Goal: Task Accomplishment & Management: Complete application form

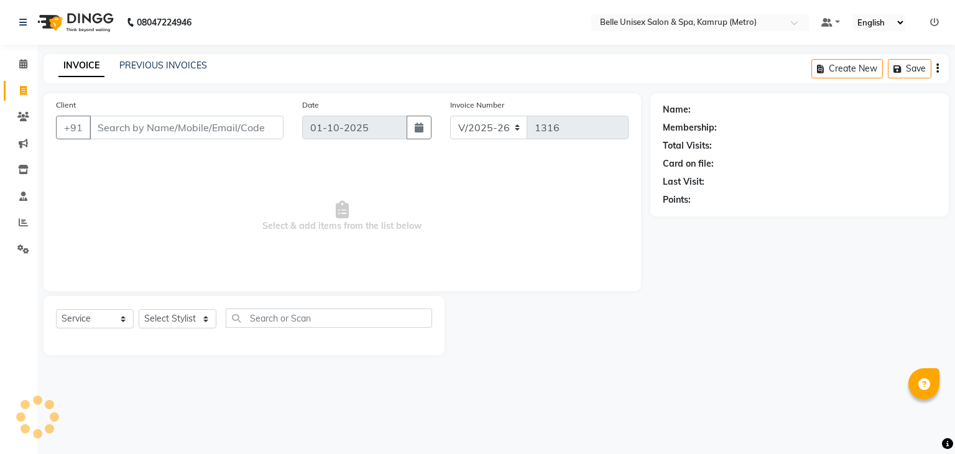
select select "7291"
select select "service"
click at [205, 321] on select "Select Stylist ABBE Admin id [PERSON_NAME] ASEM COUNTER SALE [PERSON_NAME] [PER…" at bounding box center [178, 318] width 78 height 19
select select "82302"
click at [139, 309] on select "Select Stylist ABBE Admin id [PERSON_NAME] ASEM COUNTER SALE [PERSON_NAME] [PER…" at bounding box center [178, 318] width 78 height 19
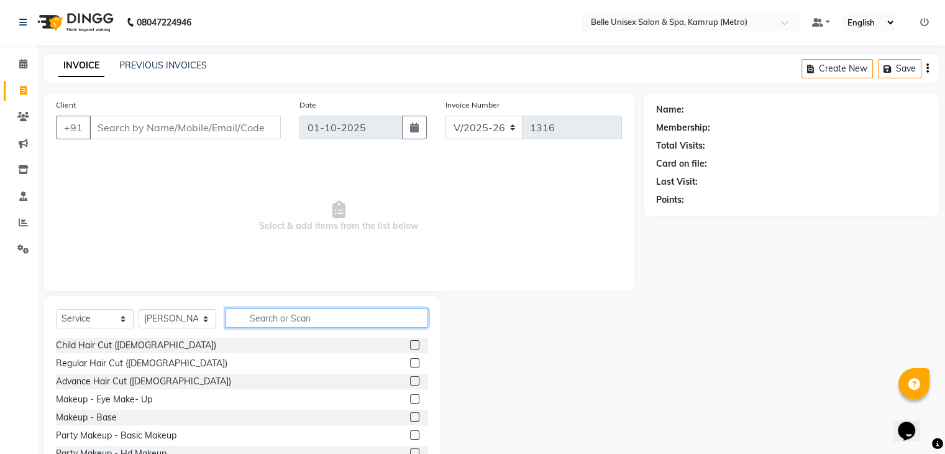
click at [283, 315] on input "text" at bounding box center [327, 317] width 203 height 19
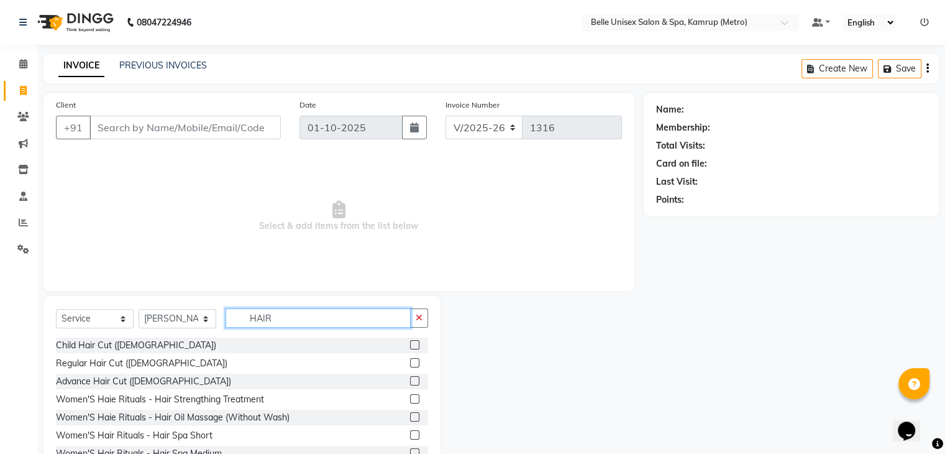
type input "HAIR"
click at [410, 362] on label at bounding box center [414, 362] width 9 height 9
click at [410, 362] on input "checkbox" at bounding box center [414, 363] width 8 height 8
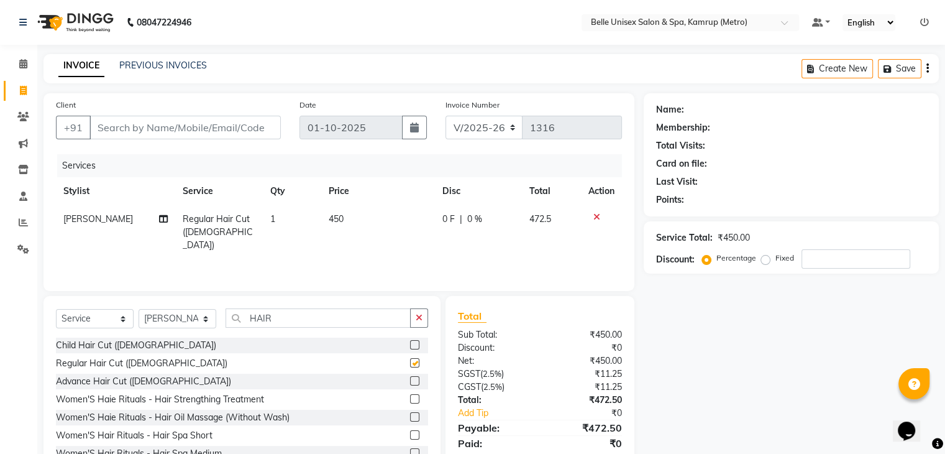
checkbox input "false"
click at [203, 131] on input "Client" at bounding box center [184, 128] width 191 height 24
type input "9"
type input "0"
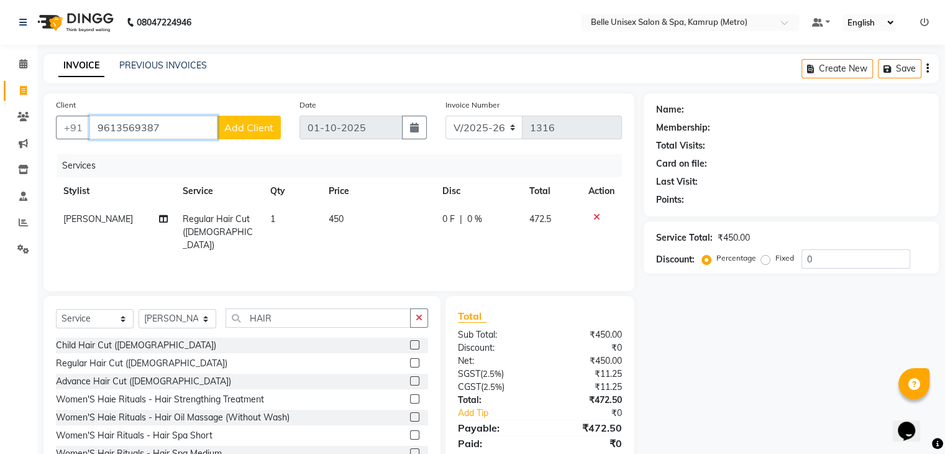
type input "9613569387"
click at [247, 125] on span "Add Client" at bounding box center [248, 127] width 49 height 12
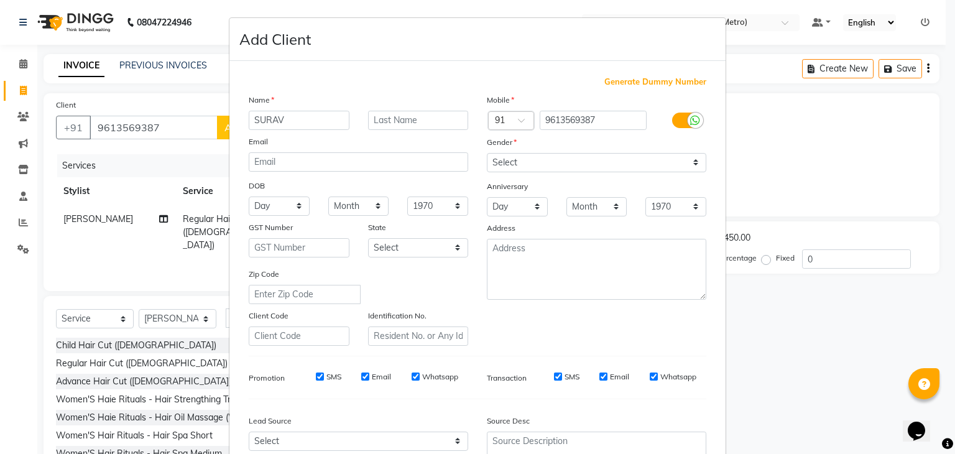
type input "SURAV"
drag, startPoint x: 684, startPoint y: 160, endPoint x: 503, endPoint y: 197, distance: 184.5
click at [503, 197] on div "Mobile Country Code × 91 9613569387 Gender Select [DEMOGRAPHIC_DATA] [DEMOGRAPH…" at bounding box center [596, 219] width 238 height 252
select select "[DEMOGRAPHIC_DATA]"
click at [487, 153] on select "Select [DEMOGRAPHIC_DATA] [DEMOGRAPHIC_DATA] Other Prefer Not To Say" at bounding box center [596, 162] width 219 height 19
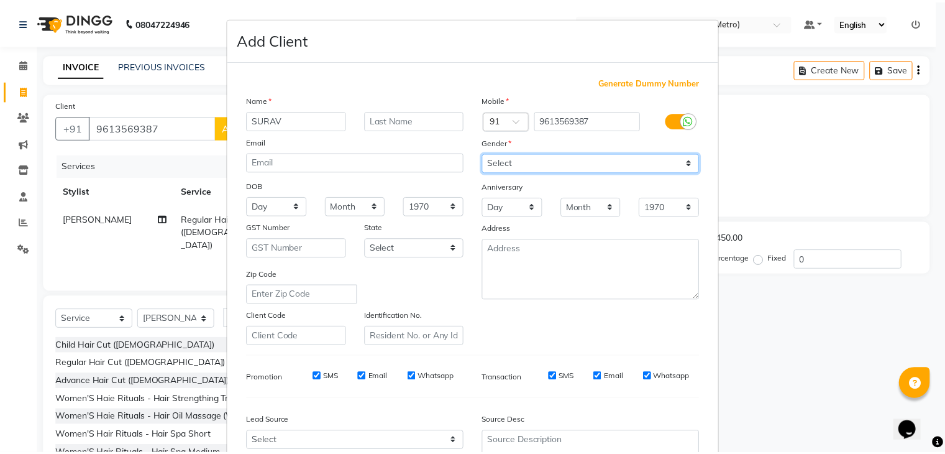
scroll to position [126, 0]
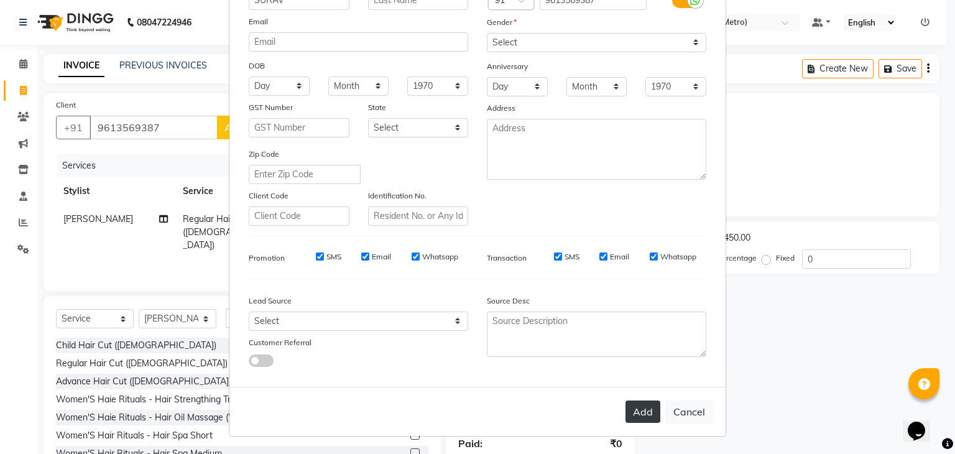
click at [644, 413] on button "Add" at bounding box center [642, 411] width 35 height 22
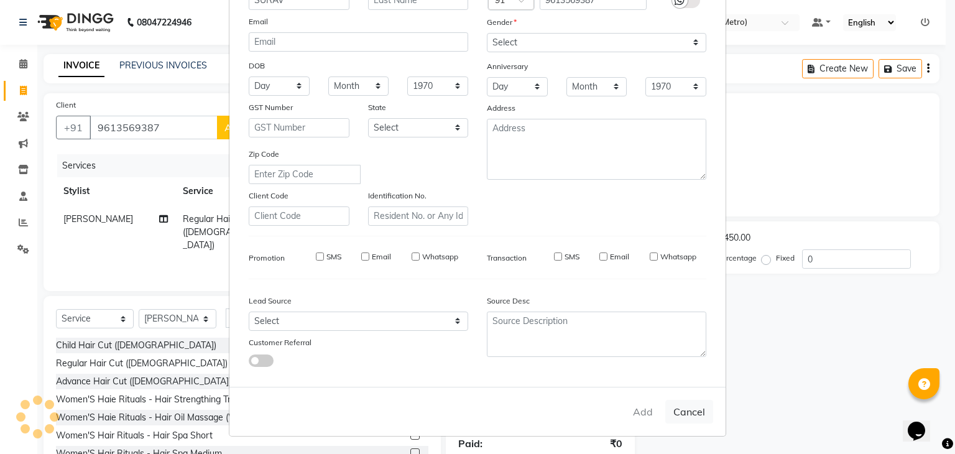
type input "96******87"
select select
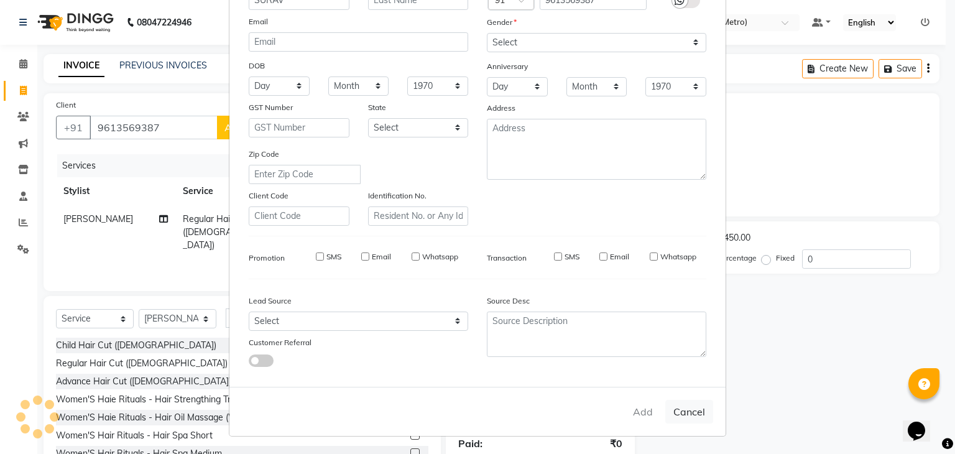
select select
checkbox input "false"
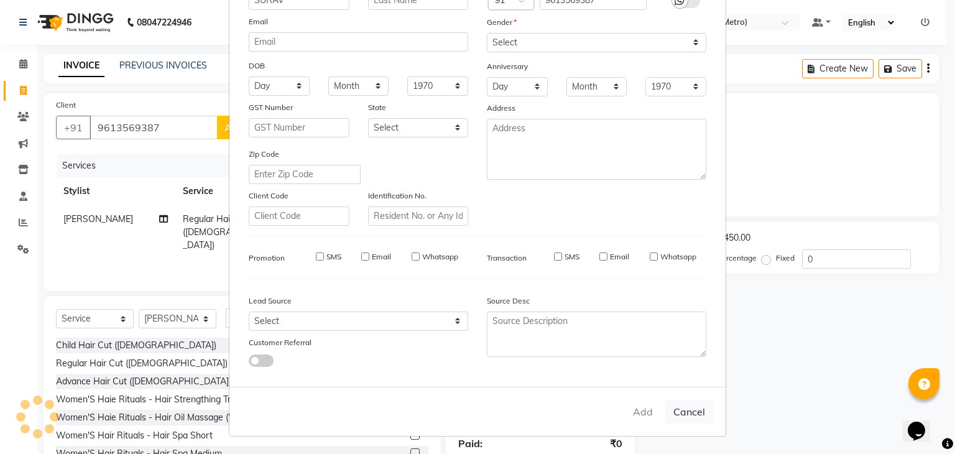
checkbox input "false"
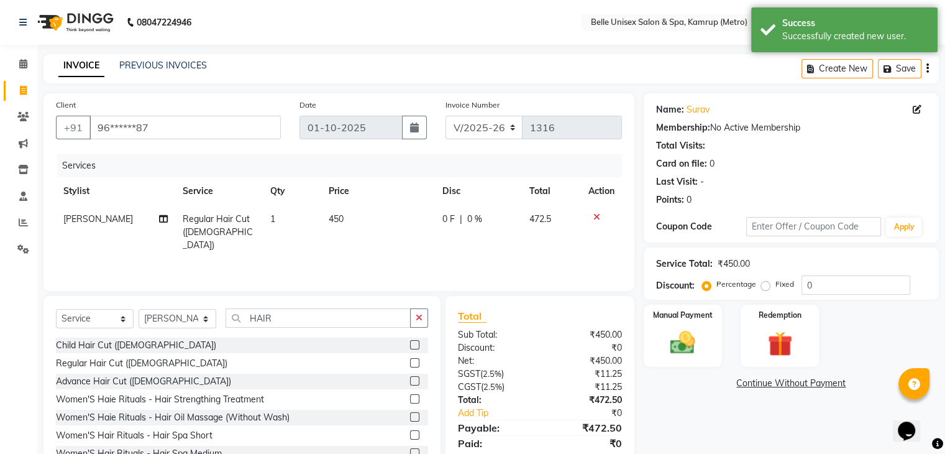
scroll to position [45, 0]
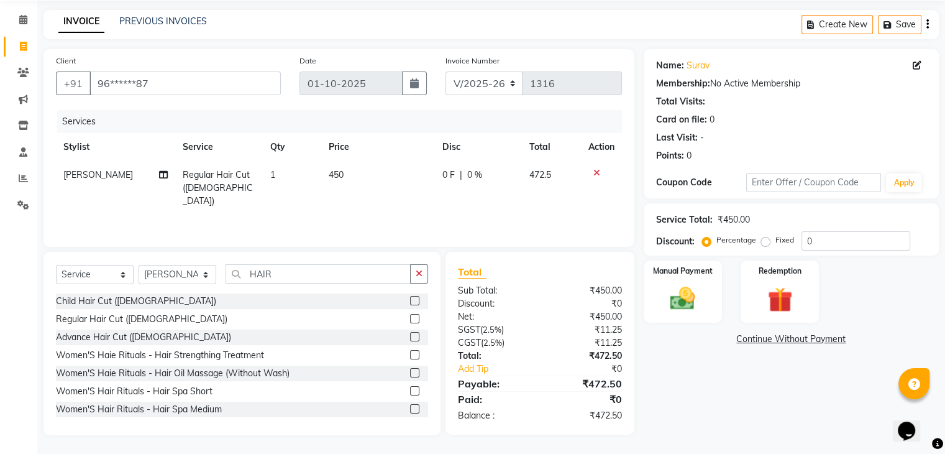
click at [776, 239] on label "Fixed" at bounding box center [785, 239] width 19 height 11
click at [764, 239] on input "Fixed" at bounding box center [768, 240] width 9 height 9
radio input "true"
click at [848, 245] on input "0" at bounding box center [856, 240] width 109 height 19
type input "2"
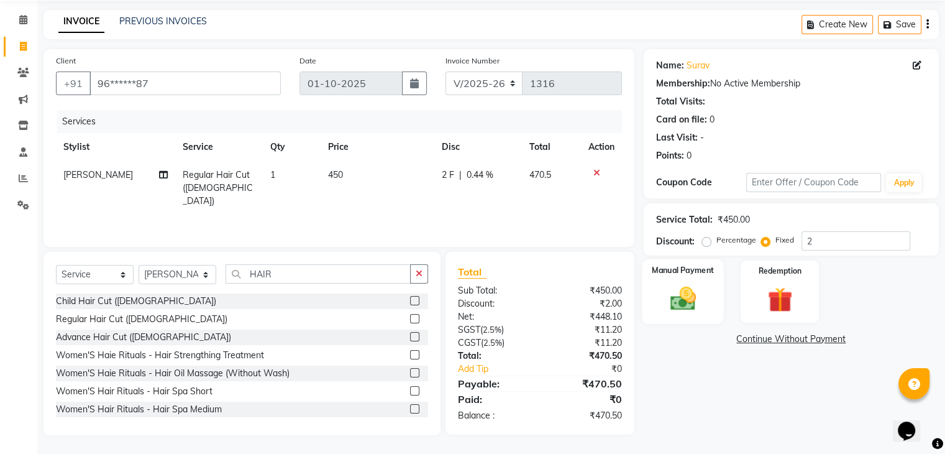
click at [701, 288] on img at bounding box center [683, 299] width 42 height 30
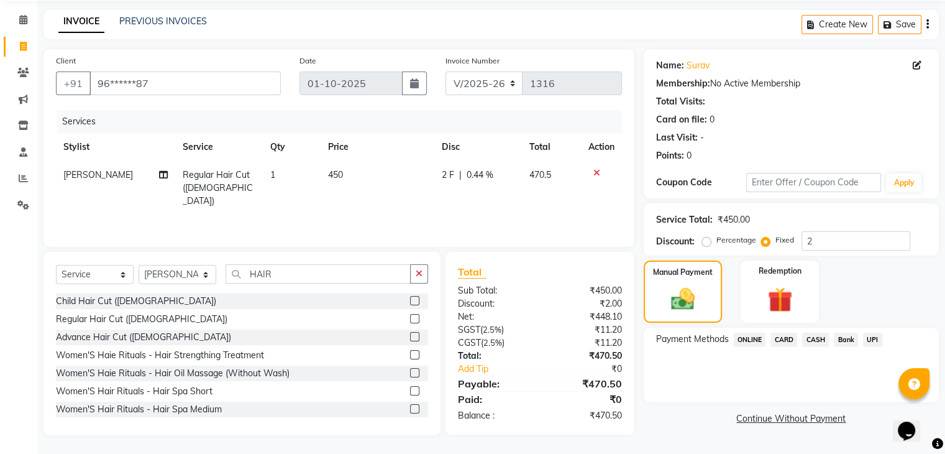
click at [745, 339] on span "ONLINE" at bounding box center [750, 339] width 32 height 14
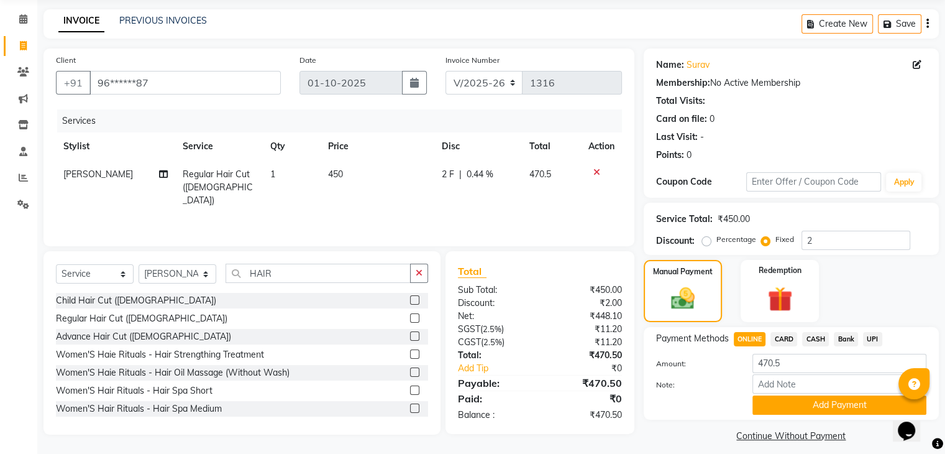
scroll to position [55, 0]
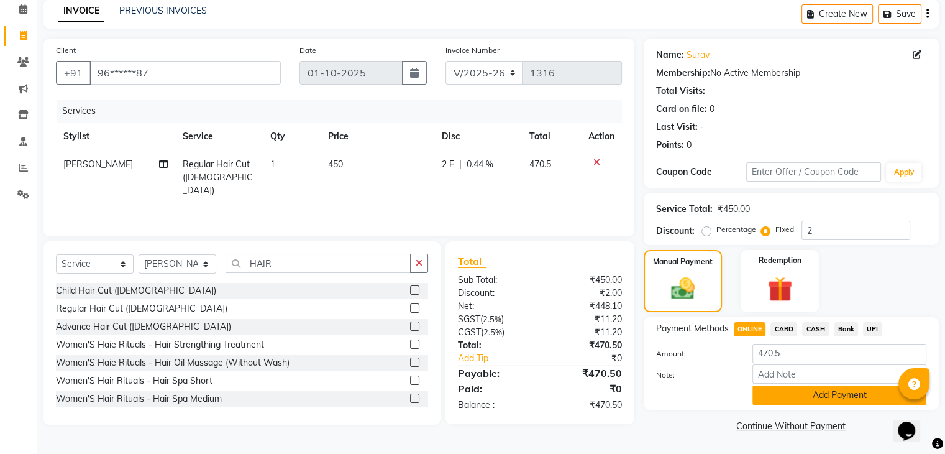
click at [822, 400] on button "Add Payment" at bounding box center [840, 394] width 174 height 19
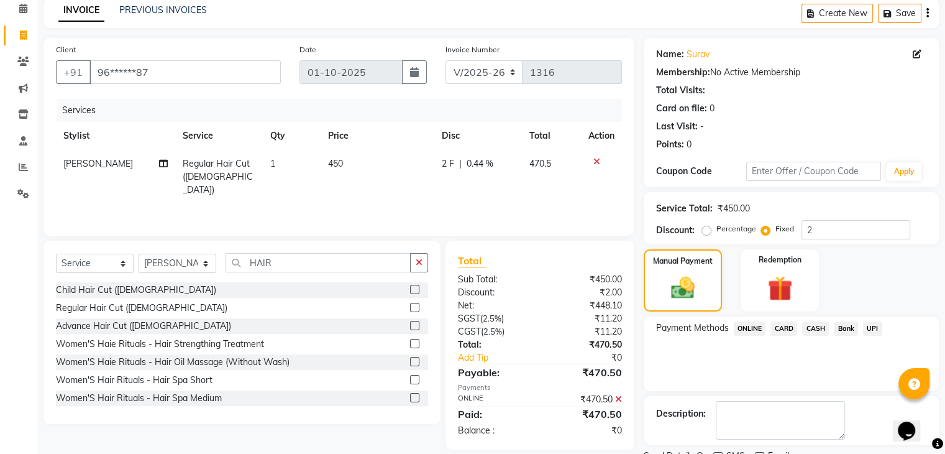
scroll to position [106, 0]
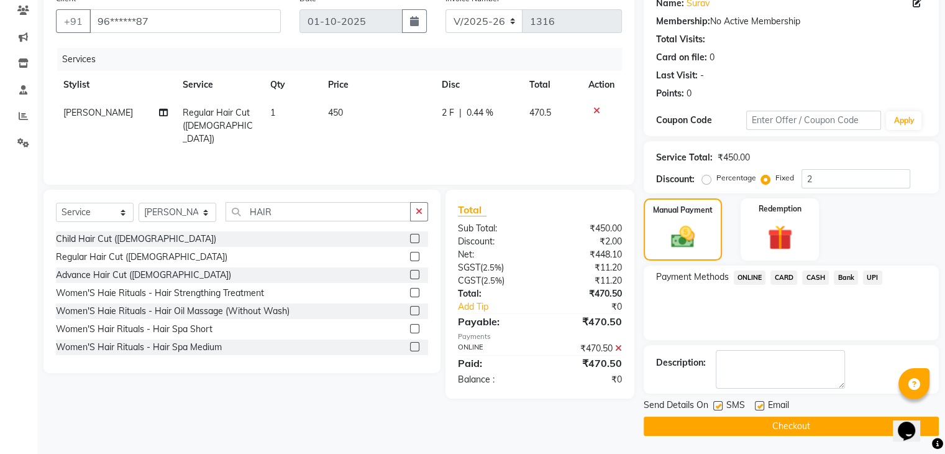
click at [818, 421] on button "Checkout" at bounding box center [791, 425] width 295 height 19
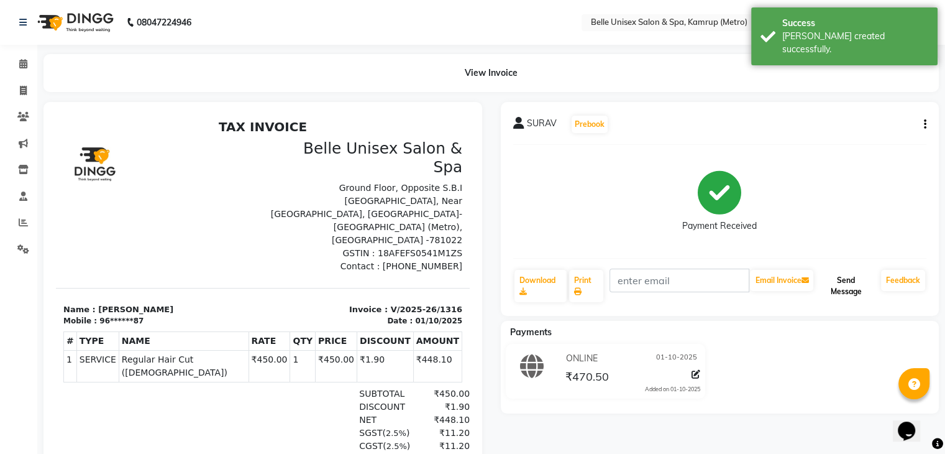
click at [855, 280] on button "Send Message" at bounding box center [846, 286] width 60 height 32
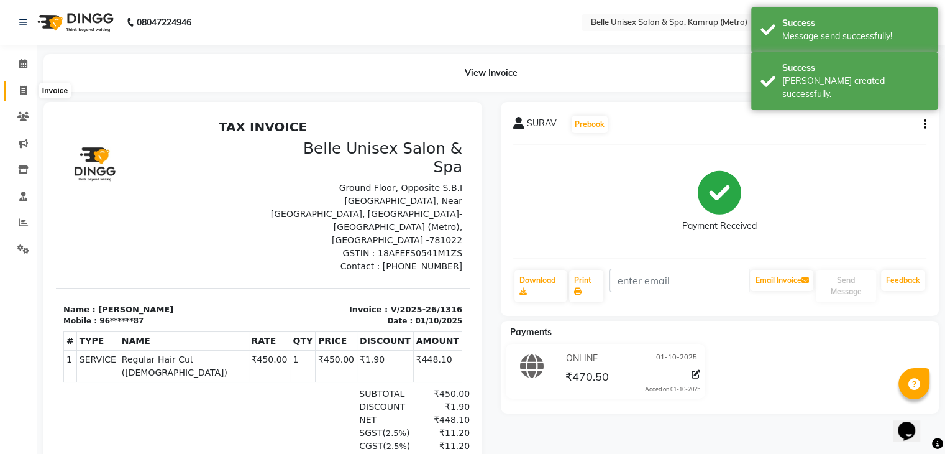
click at [22, 90] on icon at bounding box center [23, 90] width 7 height 9
select select "service"
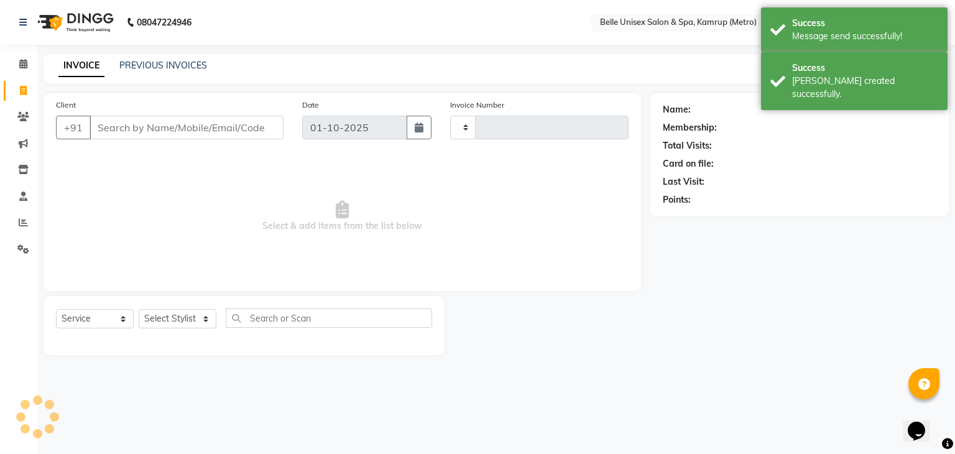
type input "1317"
select select "7291"
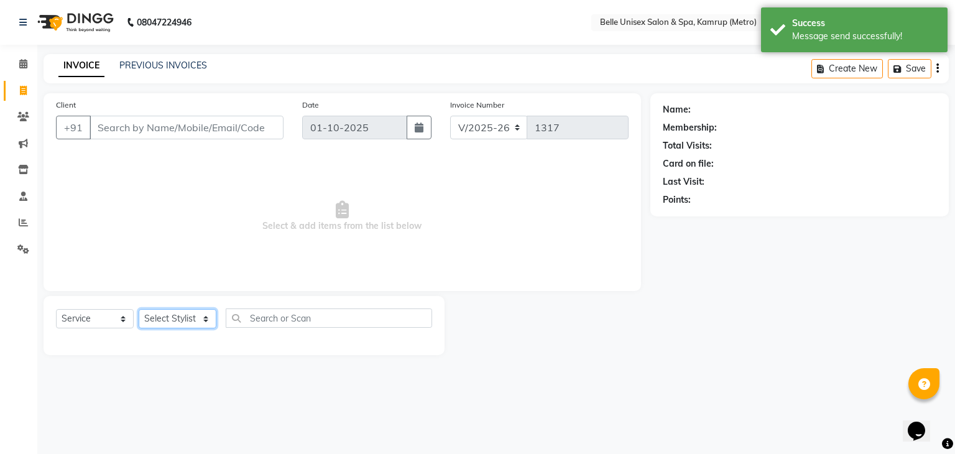
click at [204, 318] on select "Select Stylist ABBE Admin id [PERSON_NAME] ASEM COUNTER SALE [PERSON_NAME] [PER…" at bounding box center [178, 318] width 78 height 19
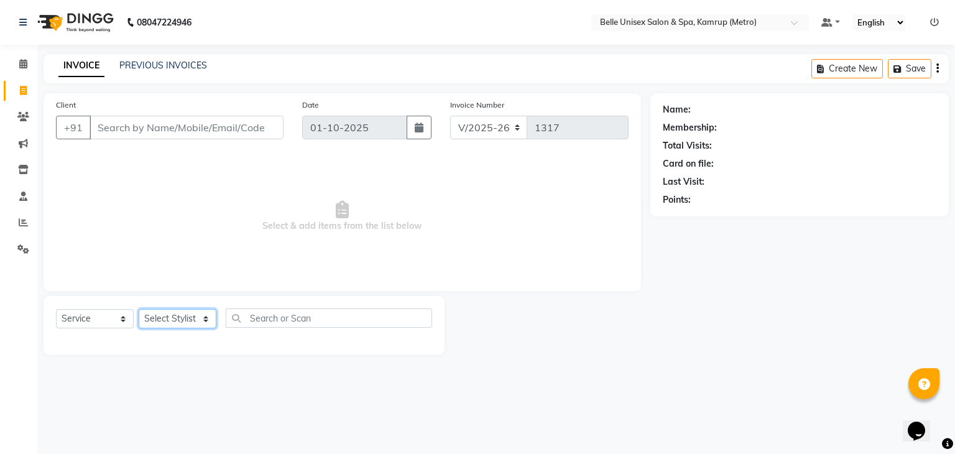
select select "88545"
click at [139, 309] on select "Select Stylist ABBE Admin id [PERSON_NAME] ASEM COUNTER SALE [PERSON_NAME] [PER…" at bounding box center [178, 318] width 78 height 19
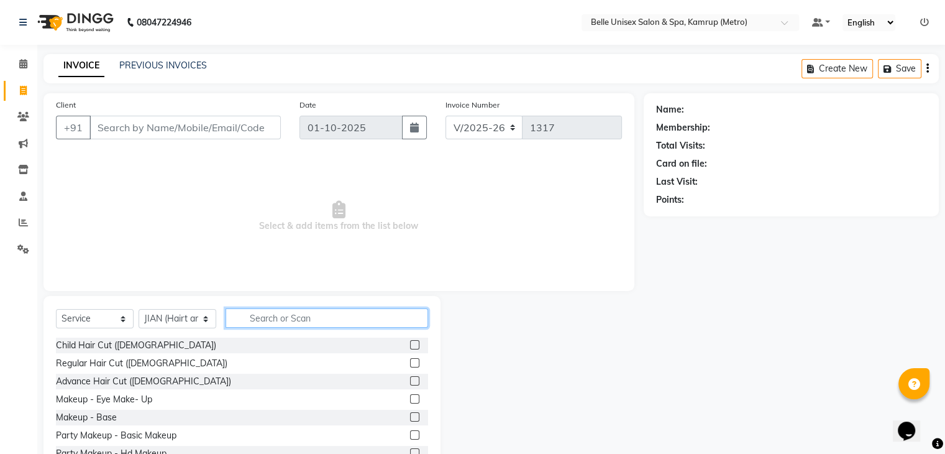
click at [294, 319] on input "text" at bounding box center [327, 317] width 203 height 19
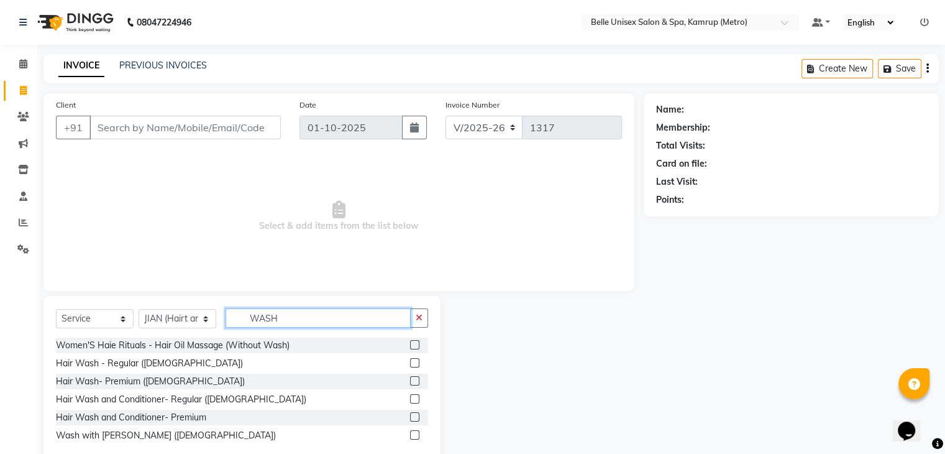
type input "WASH"
click at [413, 398] on label at bounding box center [414, 398] width 9 height 9
click at [413, 398] on input "checkbox" at bounding box center [414, 399] width 8 height 8
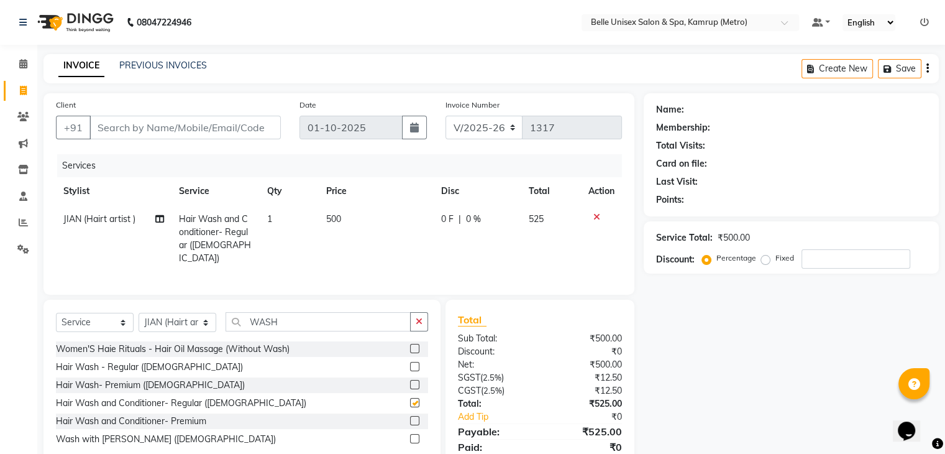
checkbox input "false"
click at [169, 125] on input "Client" at bounding box center [184, 128] width 191 height 24
type input "7"
type input "0"
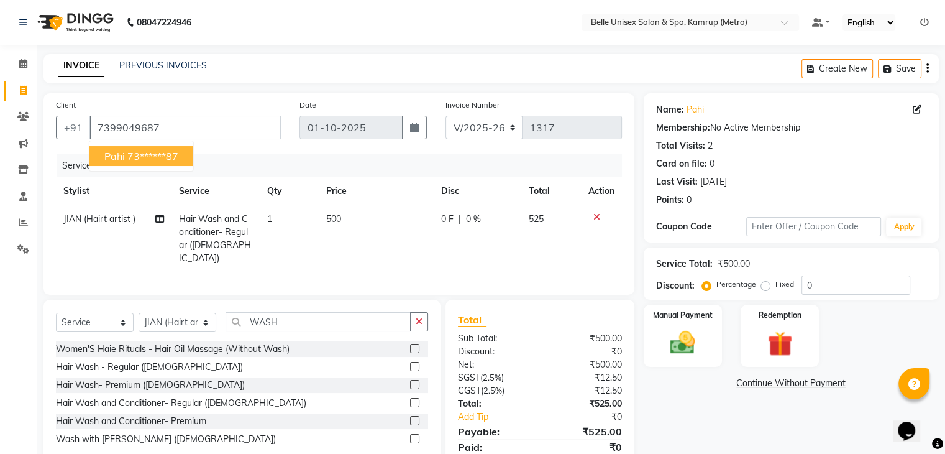
click at [145, 160] on ngb-highlight "73******87" at bounding box center [152, 156] width 51 height 12
type input "73******87"
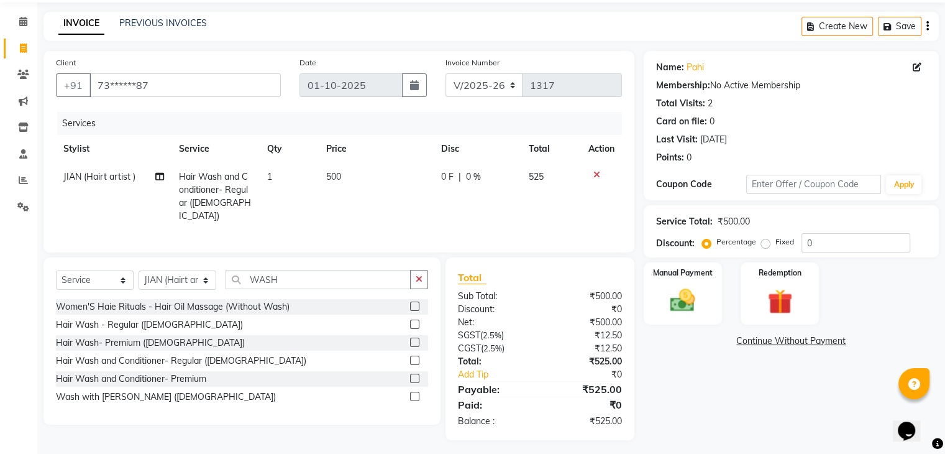
scroll to position [44, 0]
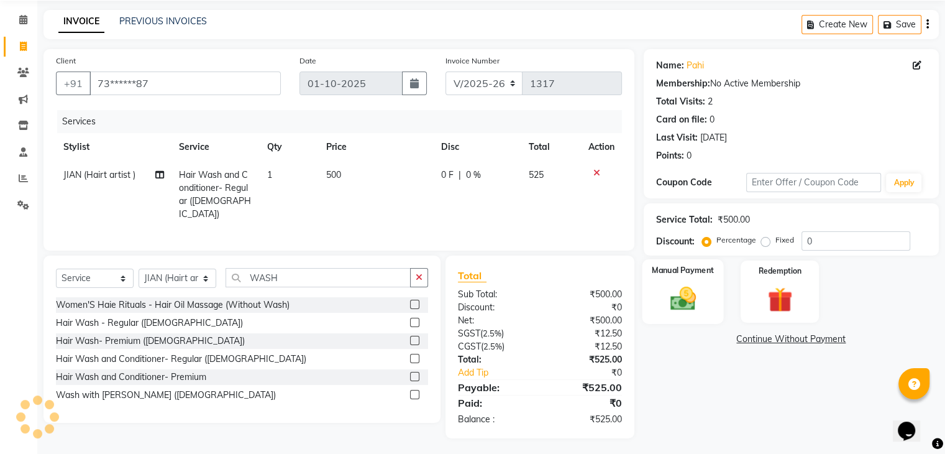
click at [674, 303] on img at bounding box center [683, 299] width 42 height 30
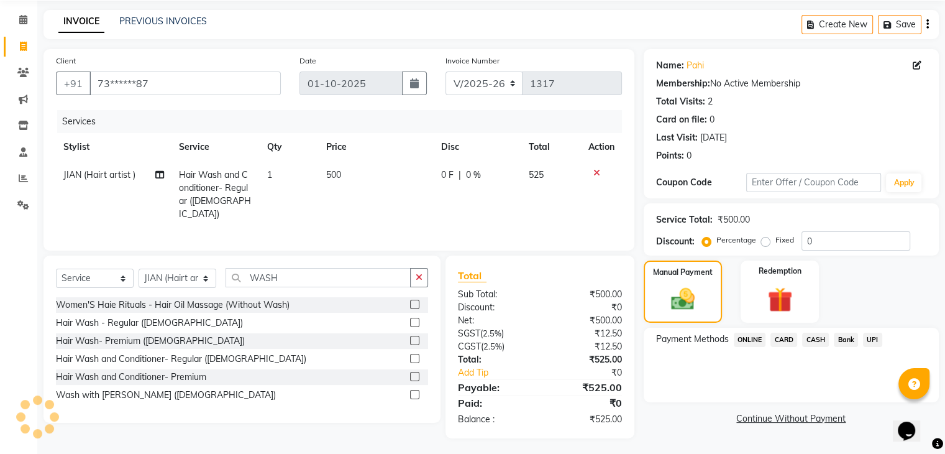
click at [749, 342] on span "ONLINE" at bounding box center [750, 339] width 32 height 14
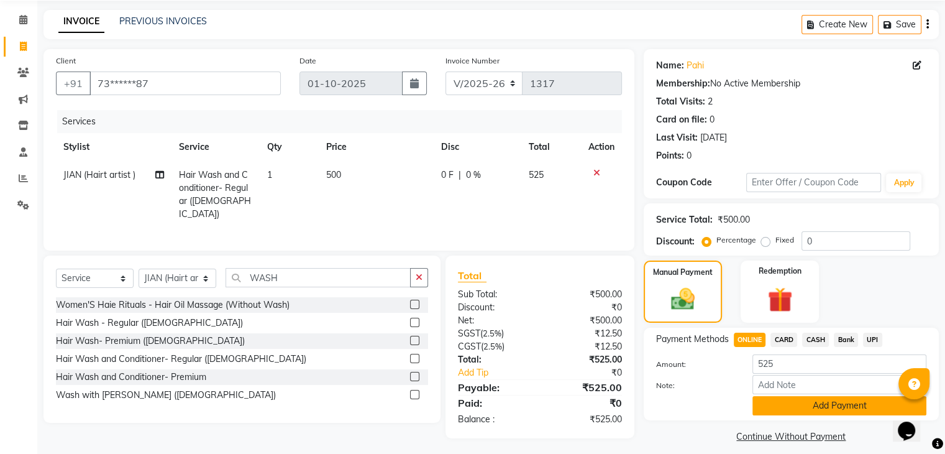
click at [790, 408] on button "Add Payment" at bounding box center [840, 405] width 174 height 19
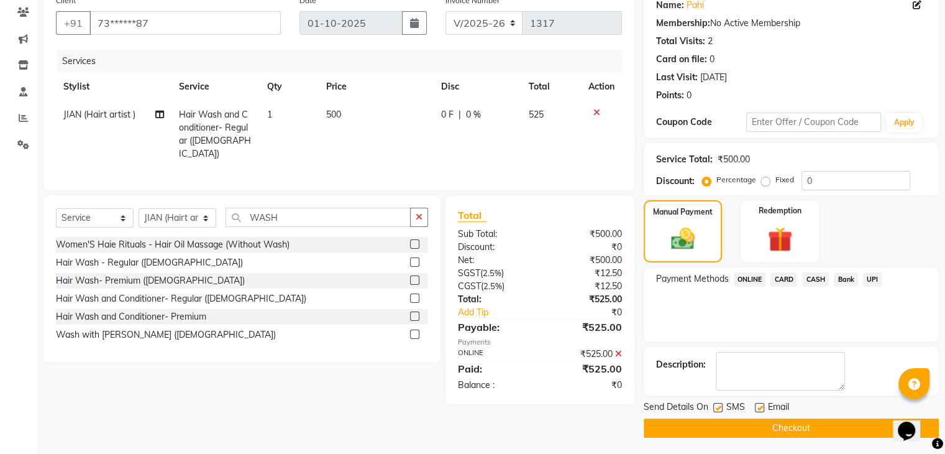
scroll to position [106, 0]
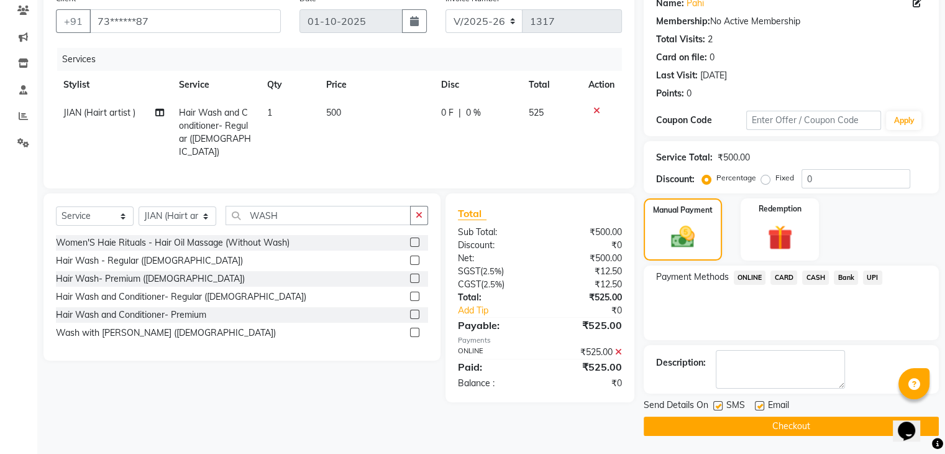
click at [785, 427] on button "Checkout" at bounding box center [791, 425] width 295 height 19
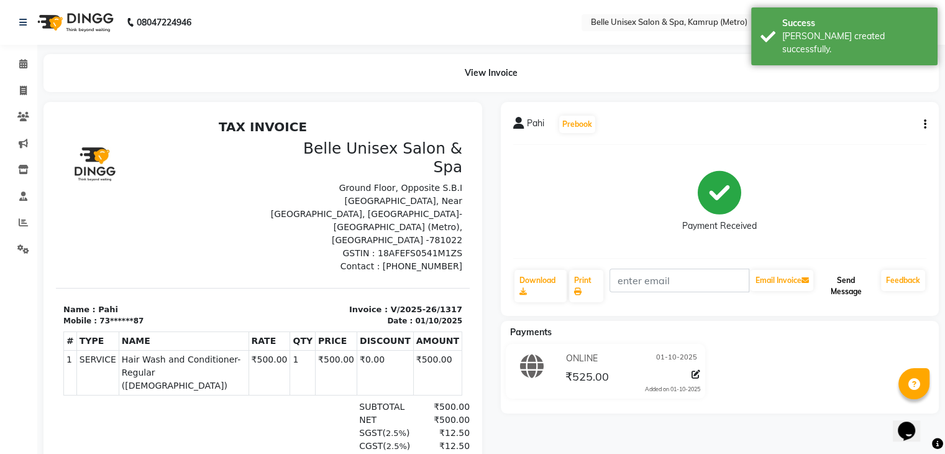
click at [851, 283] on button "Send Message" at bounding box center [846, 286] width 60 height 32
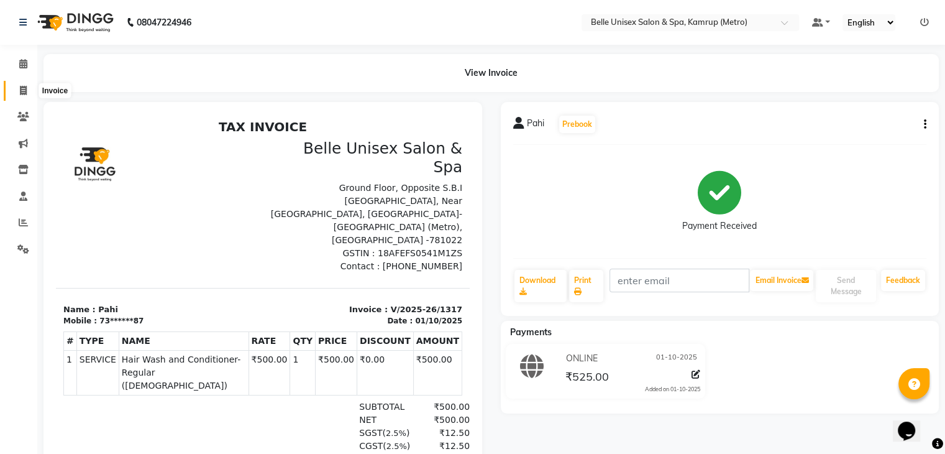
click at [14, 89] on span at bounding box center [23, 91] width 22 height 14
select select "service"
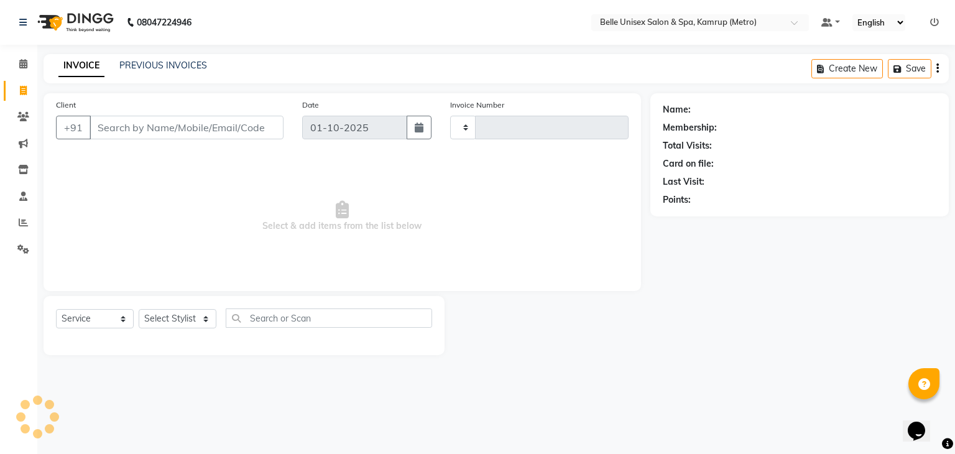
type input "1318"
select select "7291"
click at [208, 319] on select "Select Stylist ABBE Admin id [PERSON_NAME] ASEM COUNTER SALE [PERSON_NAME] [PER…" at bounding box center [178, 318] width 78 height 19
select select "75238"
click at [139, 309] on select "Select Stylist ABBE Admin id [PERSON_NAME] ASEM COUNTER SALE [PERSON_NAME] [PER…" at bounding box center [178, 318] width 78 height 19
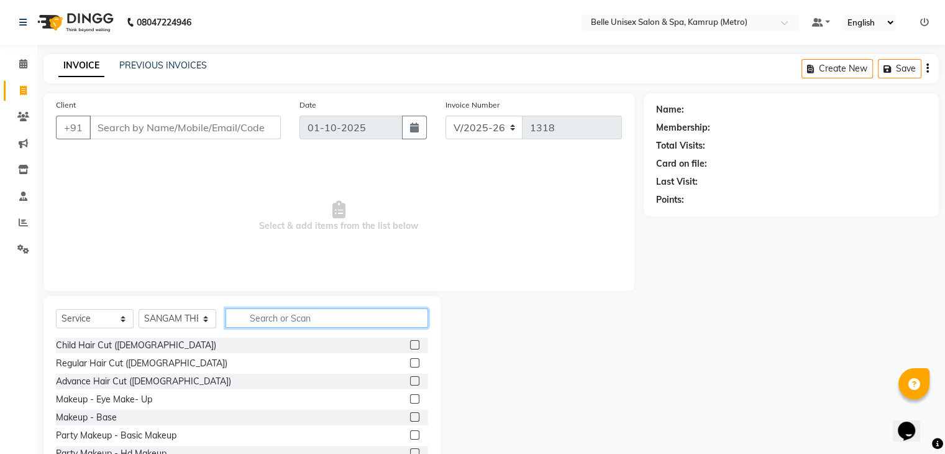
click at [315, 314] on input "text" at bounding box center [327, 317] width 203 height 19
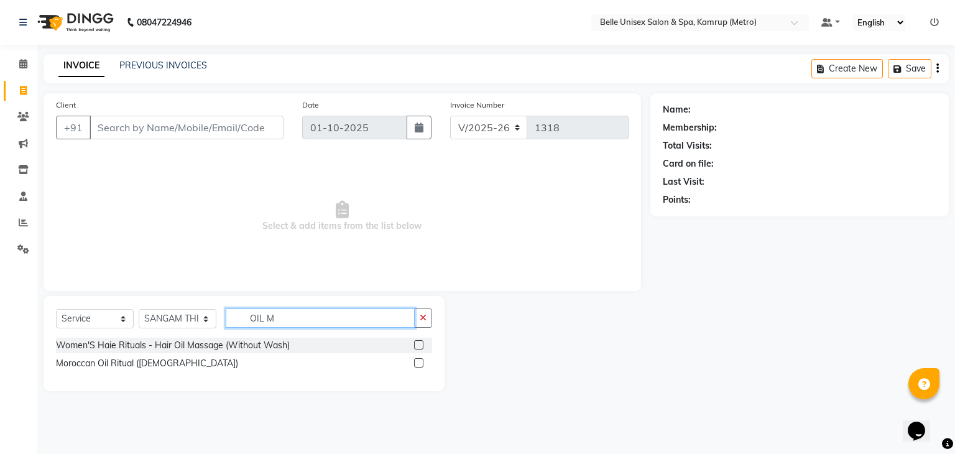
type input "OIL M"
click at [419, 345] on label at bounding box center [418, 344] width 9 height 9
click at [419, 345] on input "checkbox" at bounding box center [418, 345] width 8 height 8
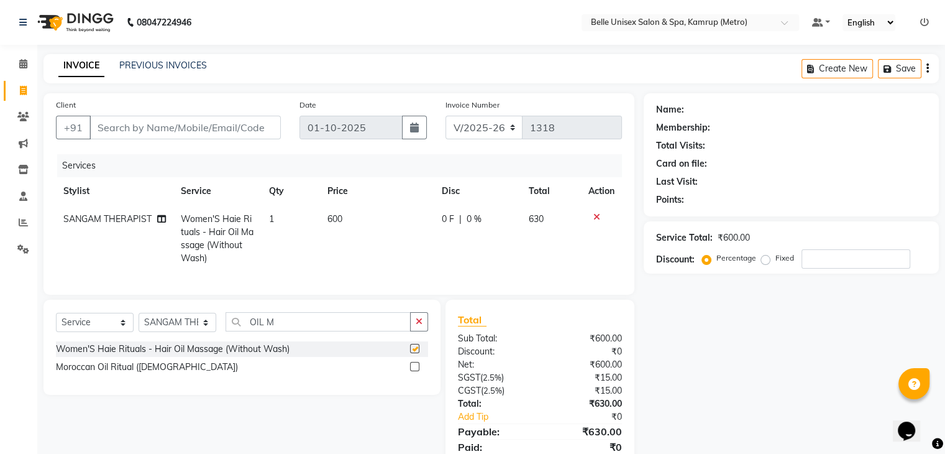
checkbox input "false"
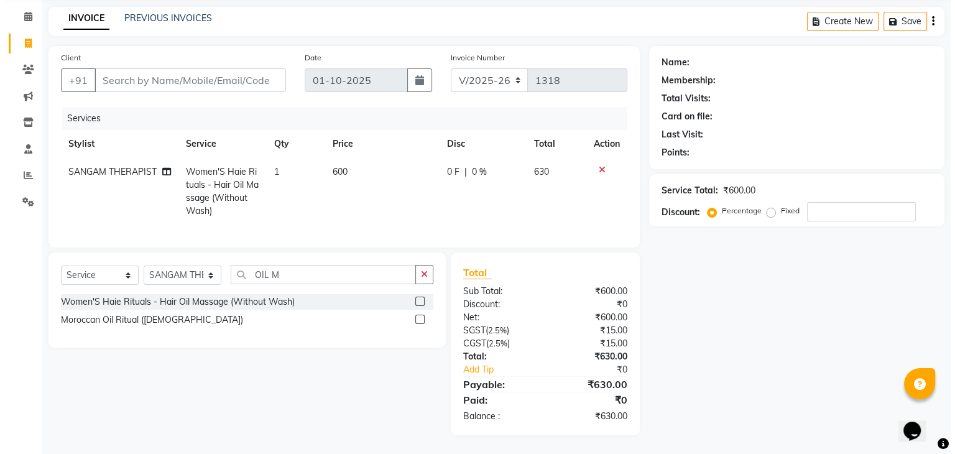
scroll to position [57, 0]
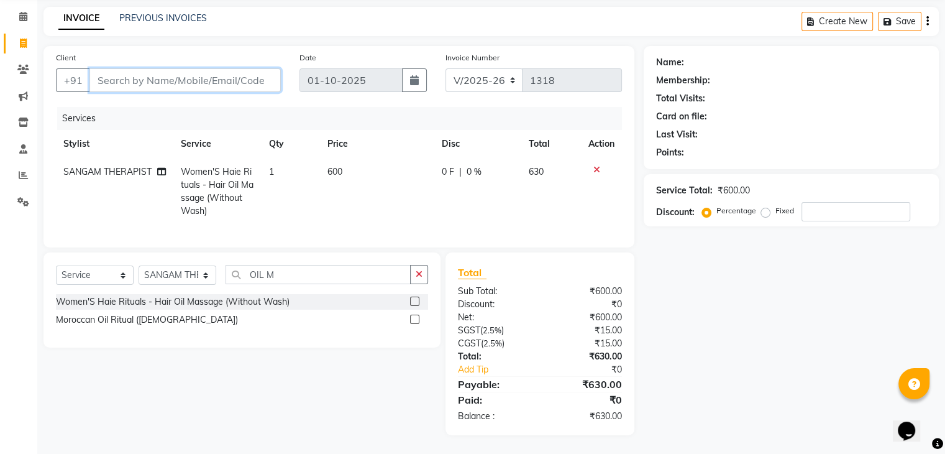
click at [229, 72] on input "Client" at bounding box center [184, 80] width 191 height 24
click at [195, 75] on input "Client" at bounding box center [184, 80] width 191 height 24
click at [144, 73] on input "Client" at bounding box center [184, 80] width 191 height 24
type input "8"
type input "0"
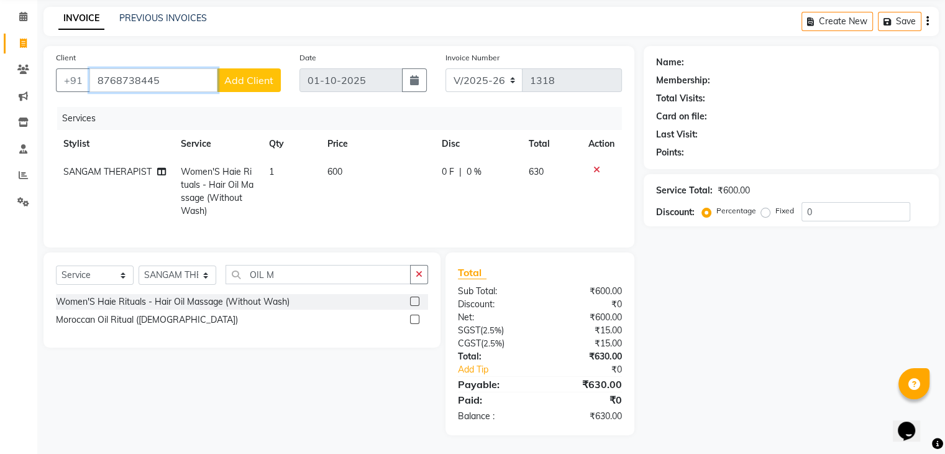
type input "8768738445"
click at [243, 74] on span "Add Client" at bounding box center [248, 80] width 49 height 12
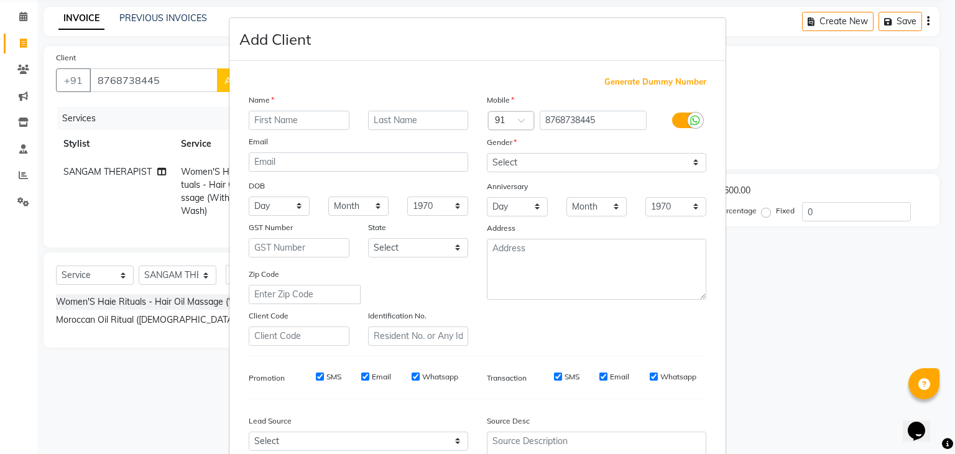
click at [289, 117] on input "text" at bounding box center [299, 120] width 101 height 19
type input "DICHEN"
click at [565, 150] on div "Gender" at bounding box center [596, 143] width 238 height 17
click at [570, 161] on select "Select [DEMOGRAPHIC_DATA] [DEMOGRAPHIC_DATA] Other Prefer Not To Say" at bounding box center [596, 162] width 219 height 19
select select "[DEMOGRAPHIC_DATA]"
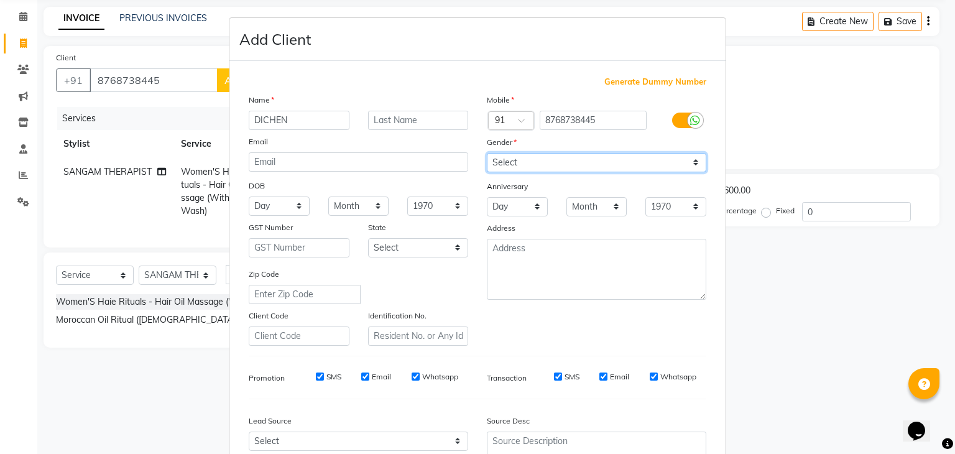
click at [487, 153] on select "Select [DEMOGRAPHIC_DATA] [DEMOGRAPHIC_DATA] Other Prefer Not To Say" at bounding box center [596, 162] width 219 height 19
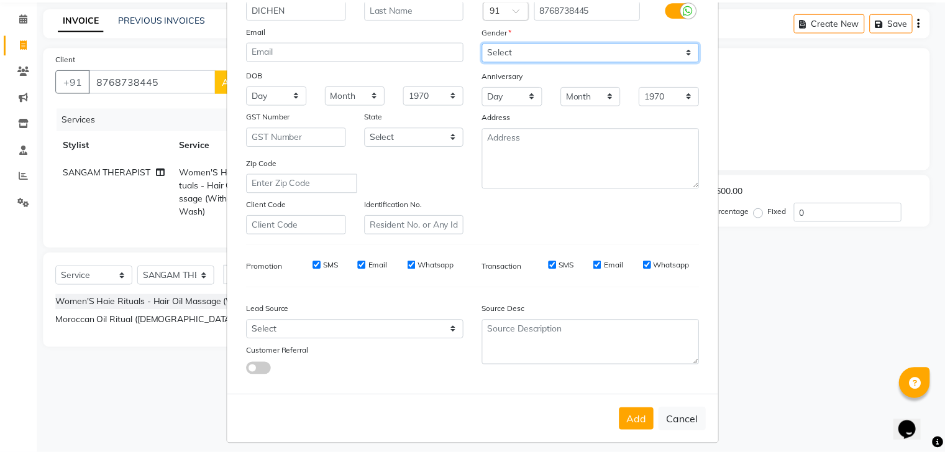
scroll to position [126, 0]
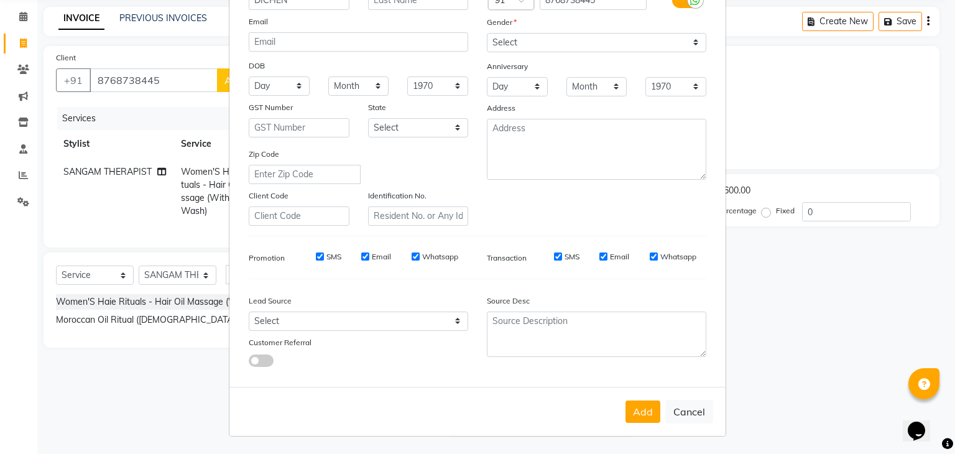
click at [640, 411] on button "Add" at bounding box center [642, 411] width 35 height 22
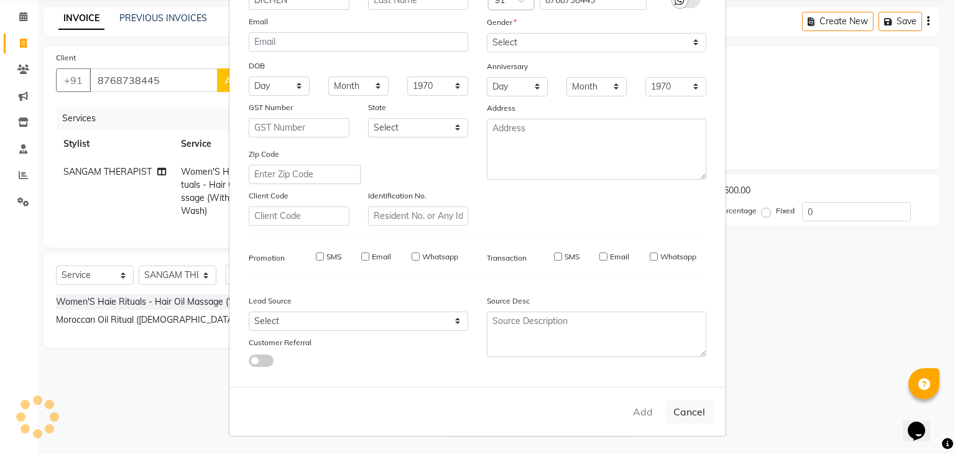
type input "87******45"
select select
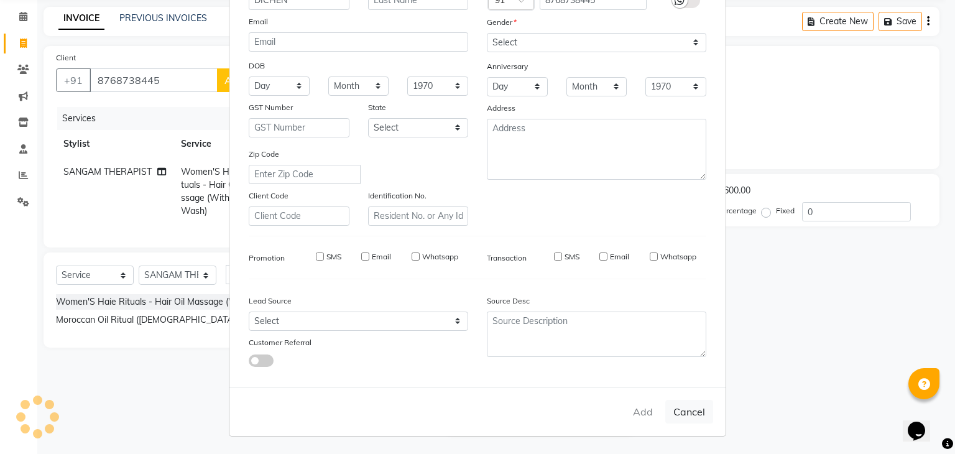
select select
checkbox input "false"
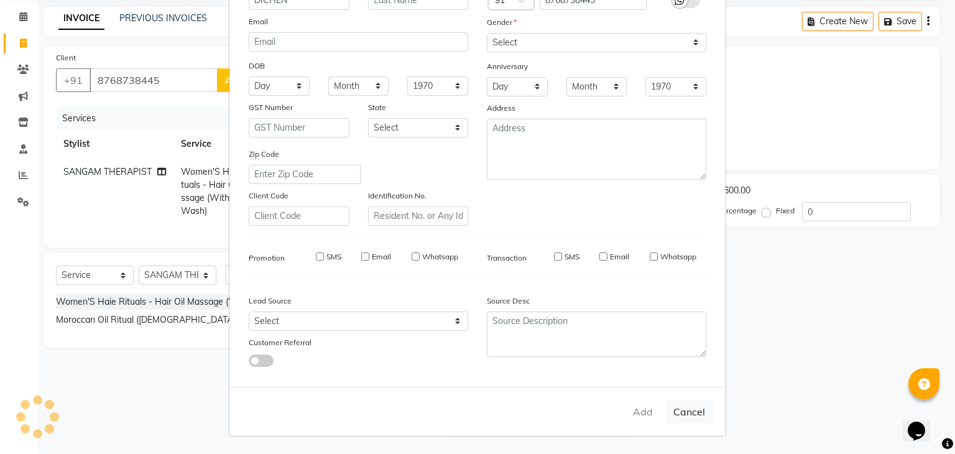
checkbox input "false"
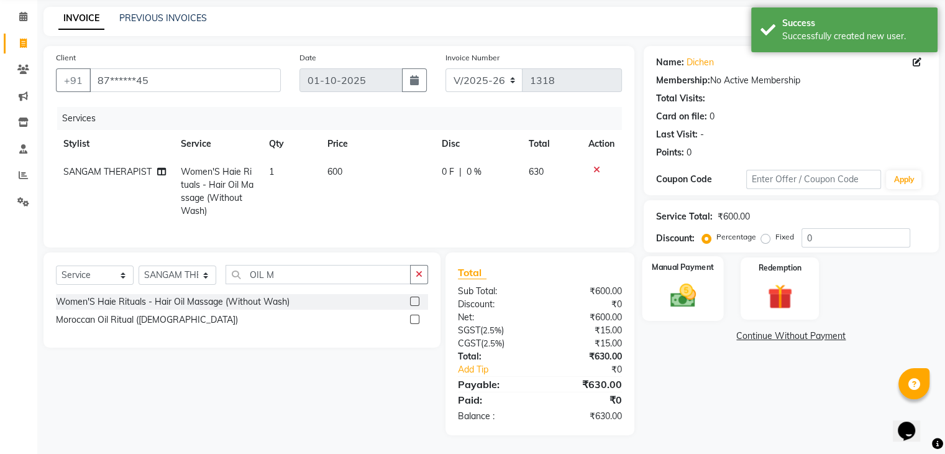
click at [703, 281] on img at bounding box center [683, 296] width 42 height 30
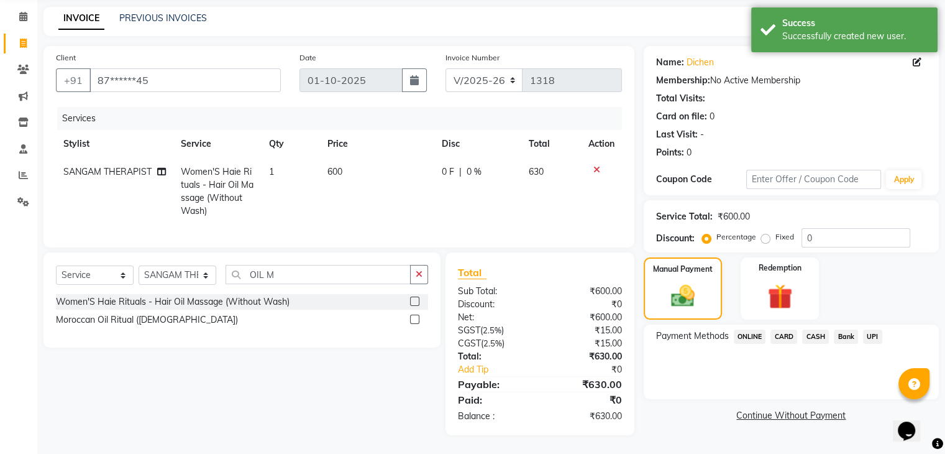
click at [749, 329] on span "ONLINE" at bounding box center [750, 336] width 32 height 14
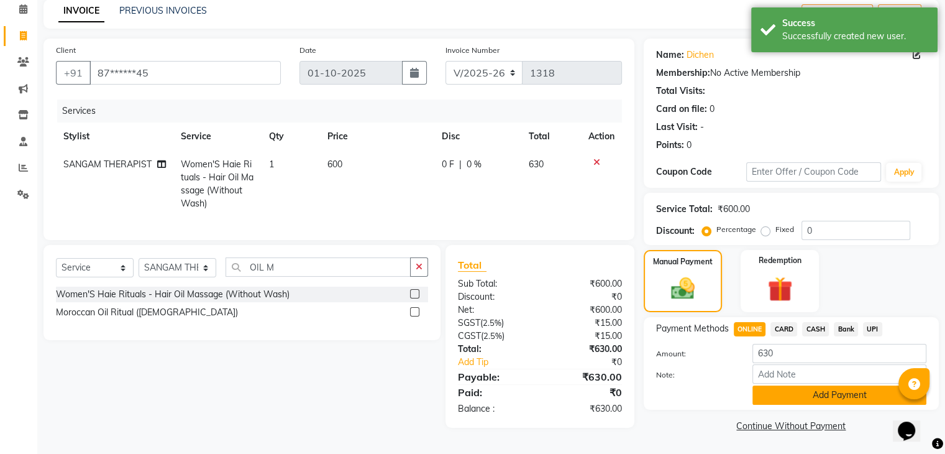
click at [811, 388] on button "Add Payment" at bounding box center [840, 394] width 174 height 19
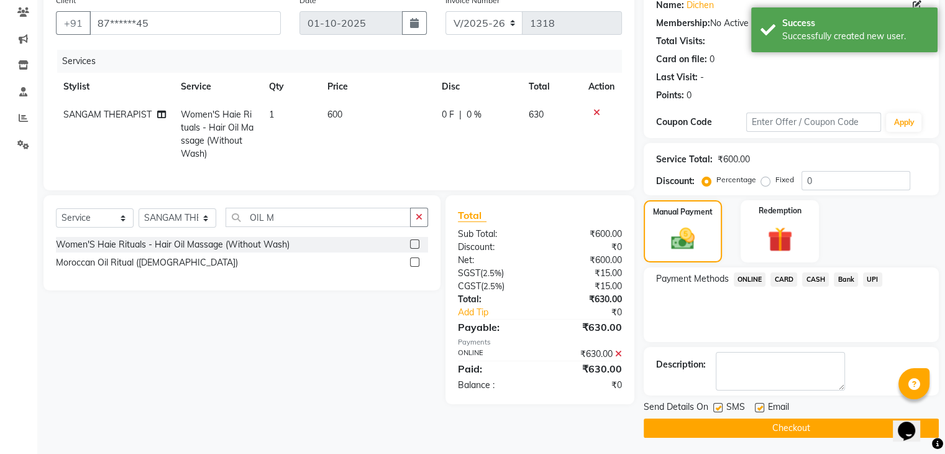
scroll to position [106, 0]
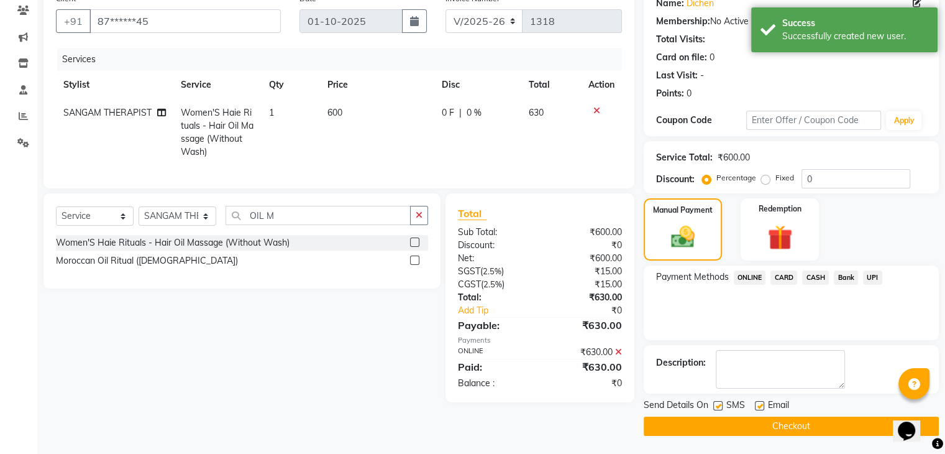
click at [789, 416] on button "Checkout" at bounding box center [791, 425] width 295 height 19
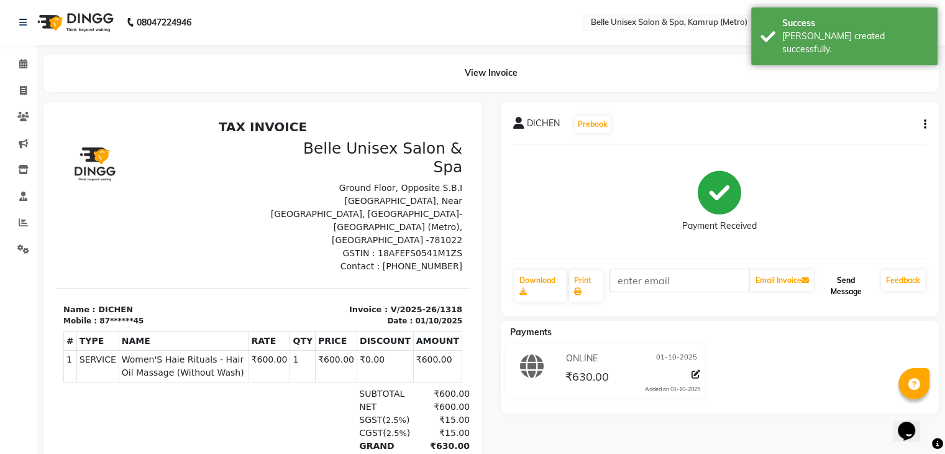
click at [850, 290] on button "Send Message" at bounding box center [846, 286] width 60 height 32
